Goal: Task Accomplishment & Management: Manage account settings

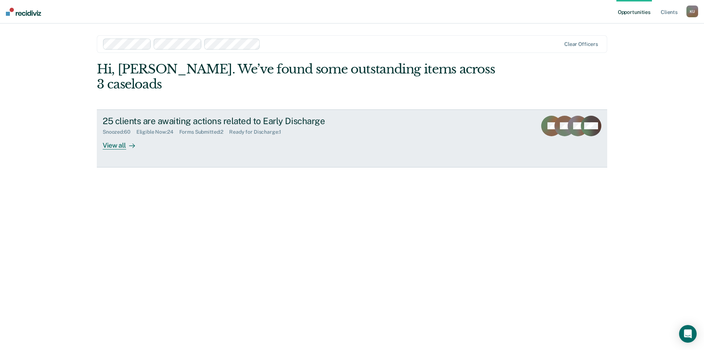
click at [205, 116] on div "25 clients are awaiting actions related to Early Discharge" at bounding box center [232, 121] width 258 height 11
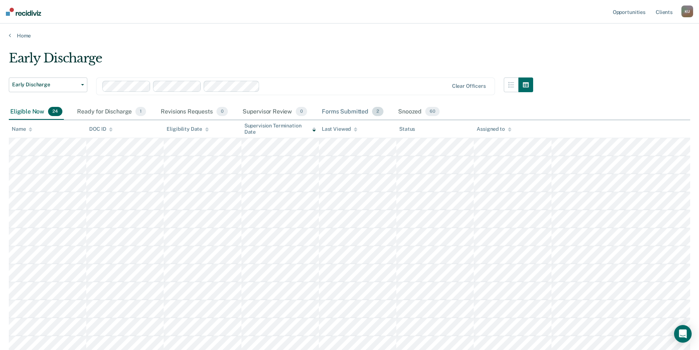
click at [356, 114] on div "Forms Submitted 2" at bounding box center [352, 112] width 65 height 16
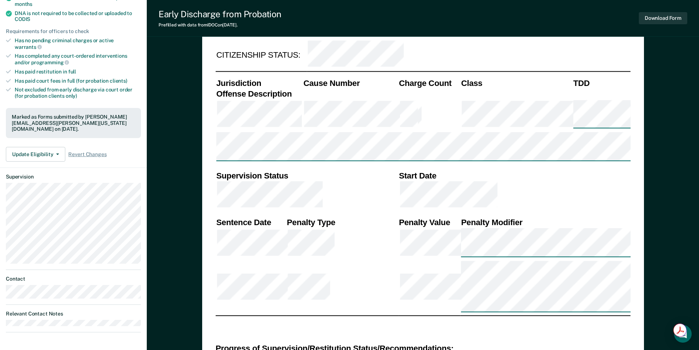
scroll to position [220, 0]
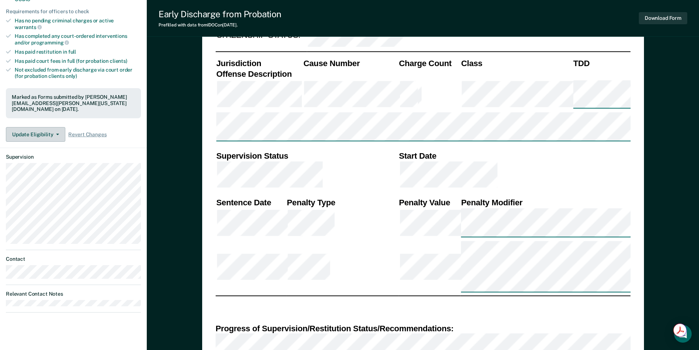
click at [40, 127] on button "Update Eligibility" at bounding box center [35, 134] width 59 height 15
click at [118, 127] on div "Update Eligibility Revert from Submitted [PERSON_NAME] as Ineligible Revert Cha…" at bounding box center [73, 134] width 135 height 15
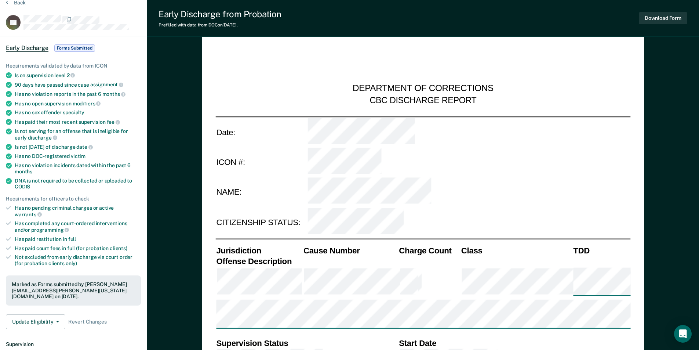
scroll to position [0, 0]
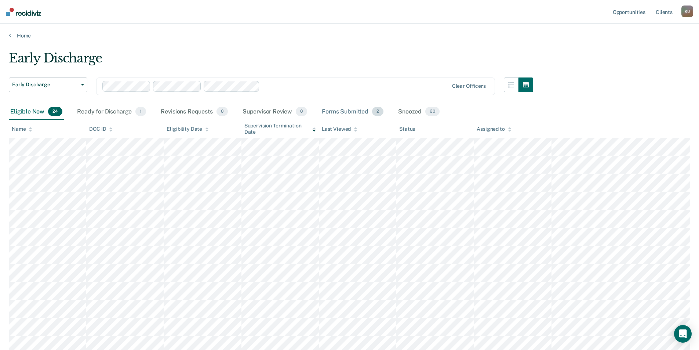
click at [331, 107] on div "Forms Submitted 2" at bounding box center [352, 112] width 65 height 16
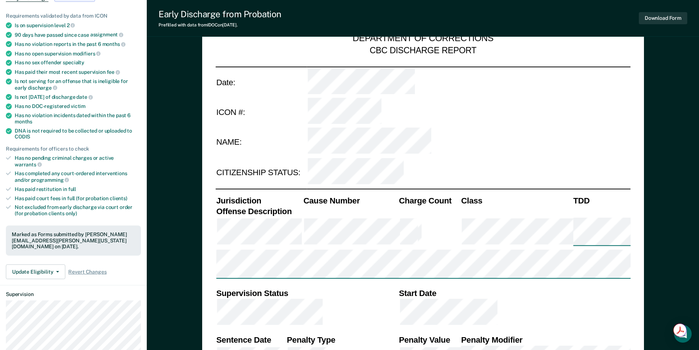
scroll to position [110, 0]
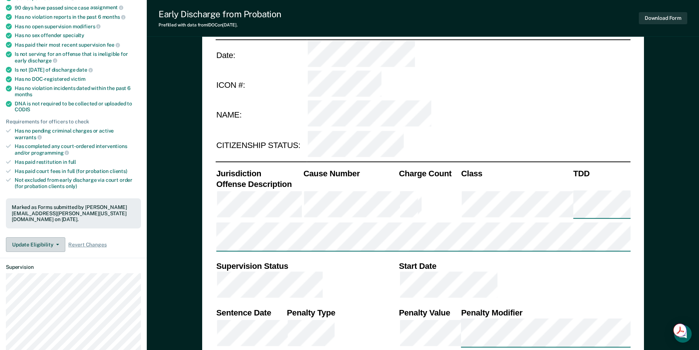
click at [45, 237] on button "Update Eligibility" at bounding box center [35, 244] width 59 height 15
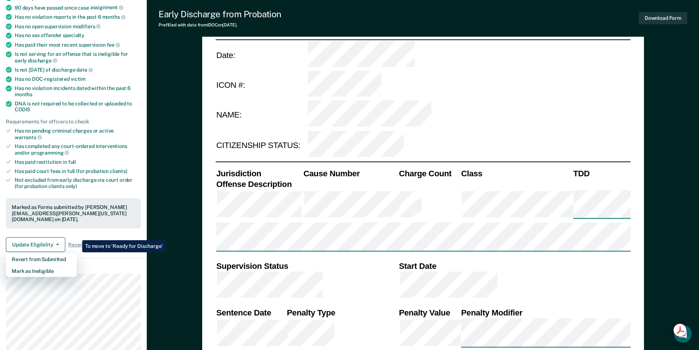
click at [98, 247] on article "KP Early Discharge Forms Submitted Requirements validated by data from ICON Is …" at bounding box center [73, 180] width 135 height 485
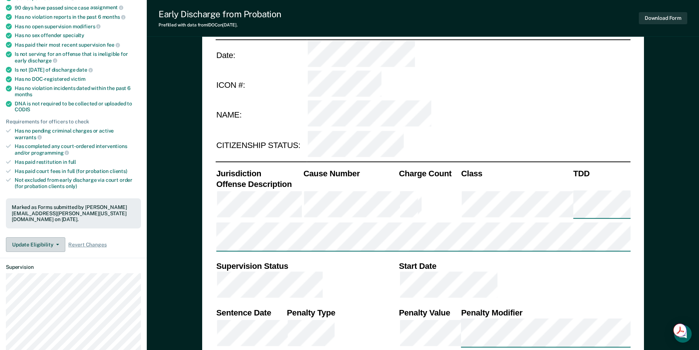
click at [48, 237] on button "Update Eligibility" at bounding box center [35, 244] width 59 height 15
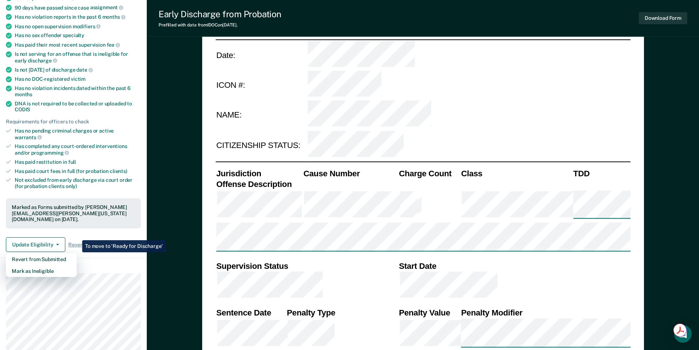
click at [114, 249] on article "KP Early Discharge Forms Submitted Requirements validated by data from ICON Is …" at bounding box center [73, 180] width 135 height 485
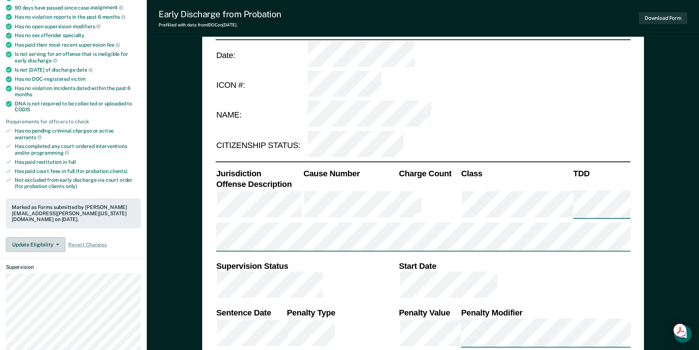
click at [48, 237] on button "Update Eligibility" at bounding box center [35, 244] width 59 height 15
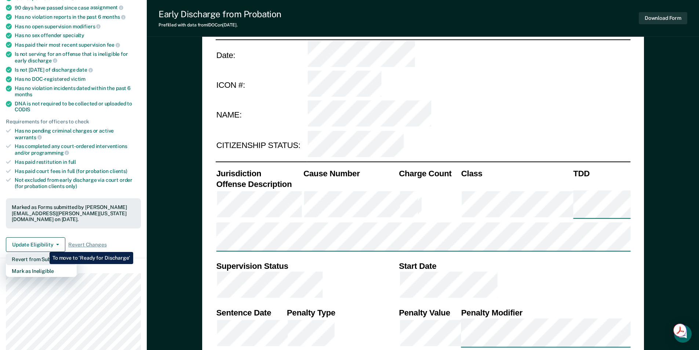
click at [44, 253] on button "Revert from Submitted" at bounding box center [41, 259] width 71 height 12
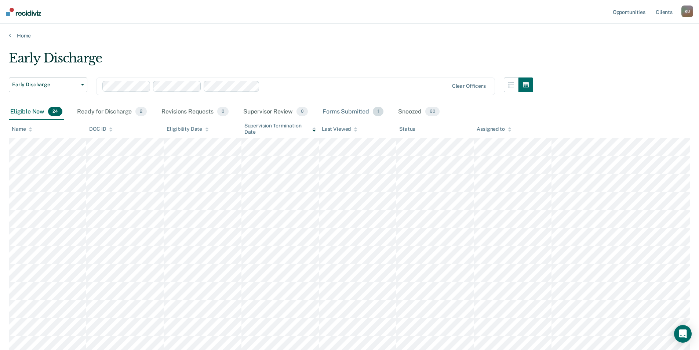
click at [335, 109] on div "Forms Submitted 1" at bounding box center [353, 112] width 64 height 16
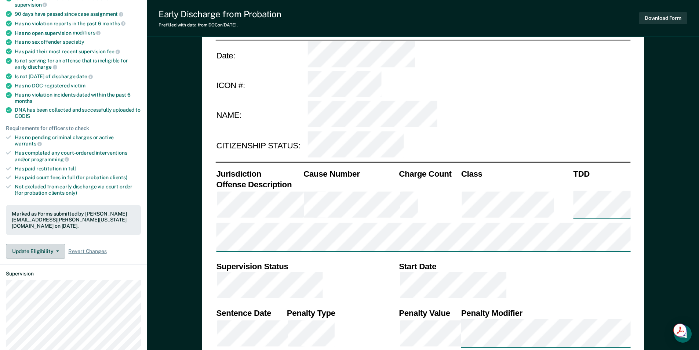
scroll to position [110, 0]
click at [36, 243] on button "Update Eligibility" at bounding box center [35, 250] width 59 height 15
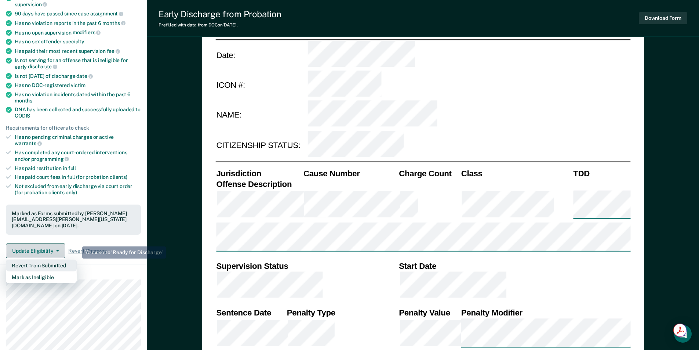
type textarea "x"
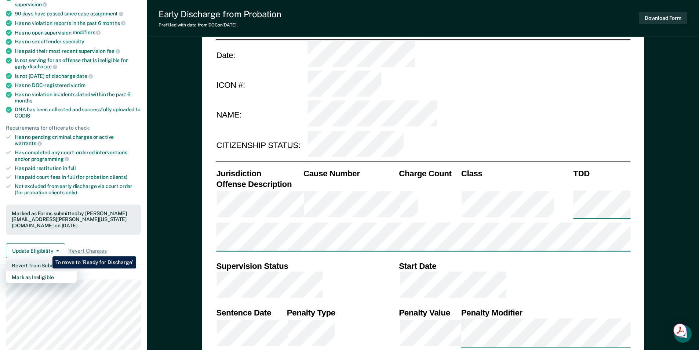
click at [47, 259] on button "Revert from Submitted" at bounding box center [41, 265] width 71 height 12
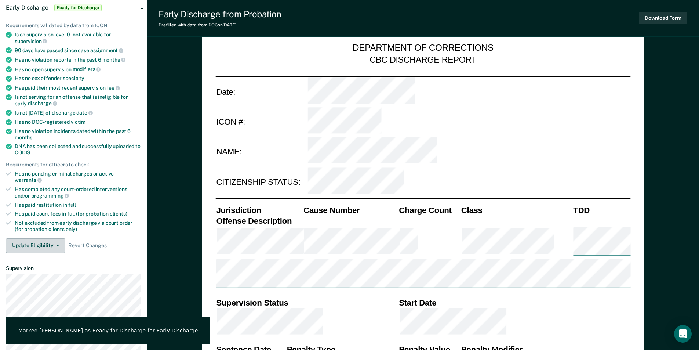
scroll to position [0, 0]
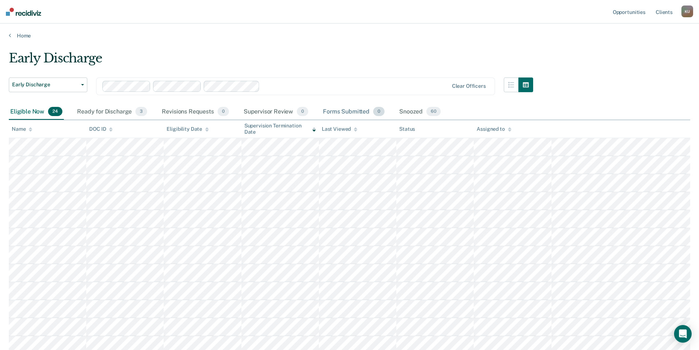
click at [334, 113] on div "Forms Submitted 0" at bounding box center [353, 112] width 65 height 16
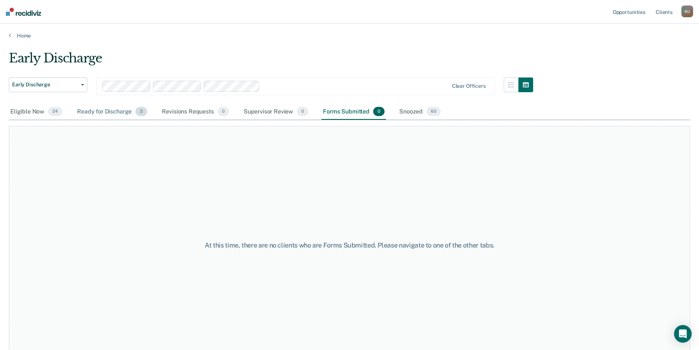
click at [111, 113] on div "Ready for Discharge 3" at bounding box center [112, 112] width 73 height 16
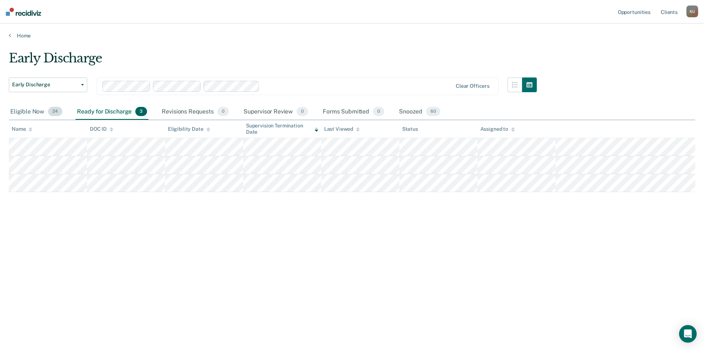
click at [39, 107] on div "Eligible Now 24" at bounding box center [36, 112] width 55 height 16
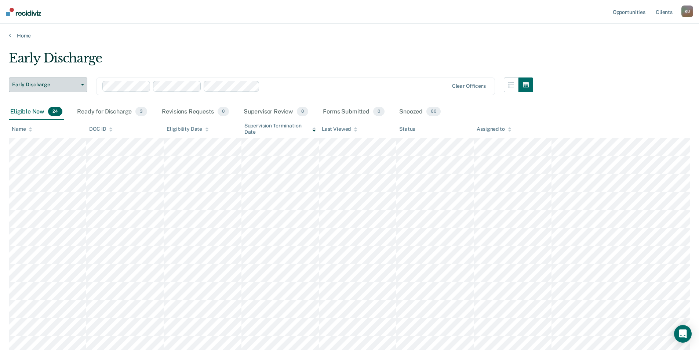
click at [68, 88] on button "Early Discharge" at bounding box center [48, 84] width 79 height 15
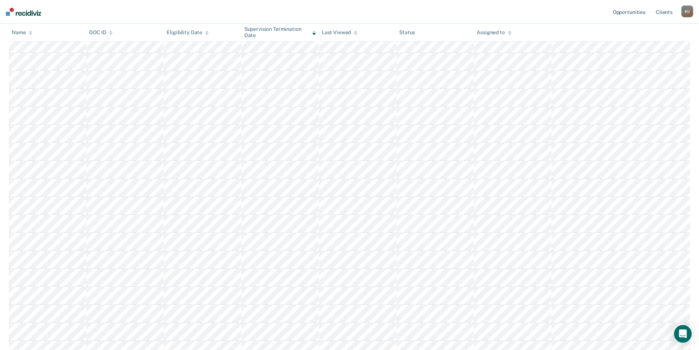
scroll to position [220, 0]
